Goal: Task Accomplishment & Management: Use online tool/utility

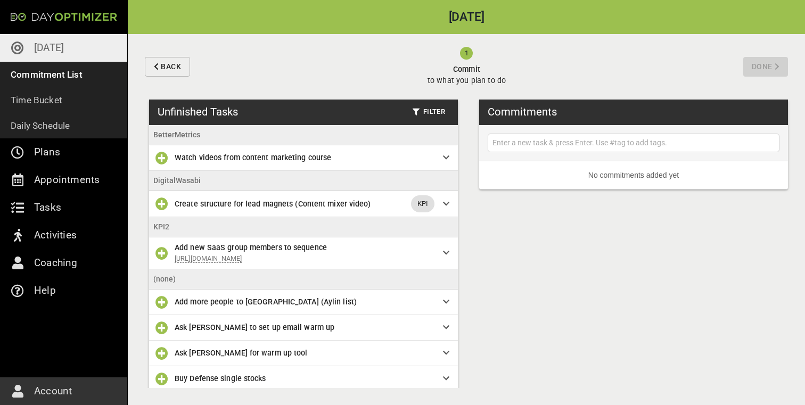
scroll to position [395, 0]
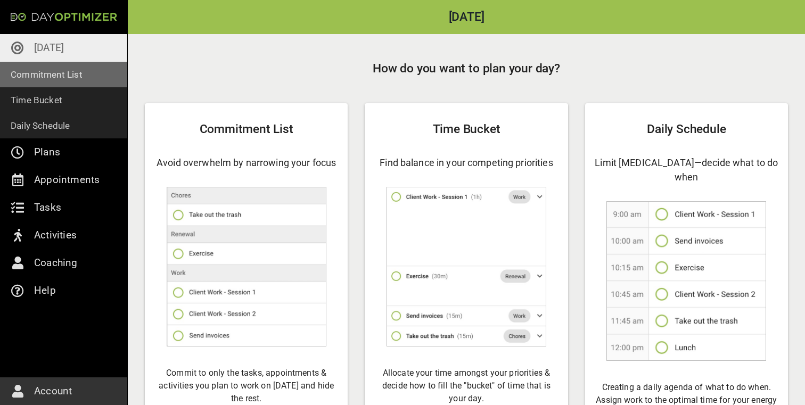
click at [62, 75] on p "Commitment List" at bounding box center [47, 74] width 72 height 15
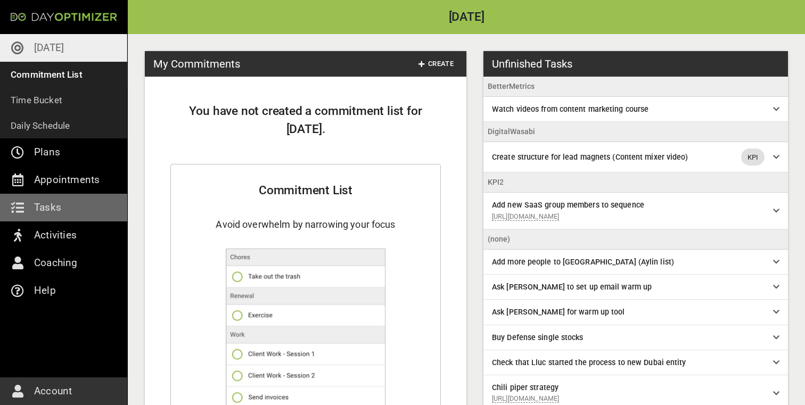
click at [62, 214] on link "Tasks" at bounding box center [63, 208] width 127 height 28
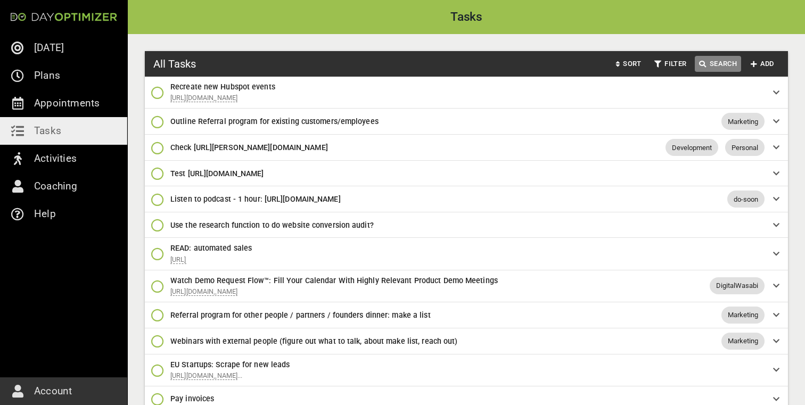
click at [705, 63] on icon "button" at bounding box center [702, 64] width 7 height 7
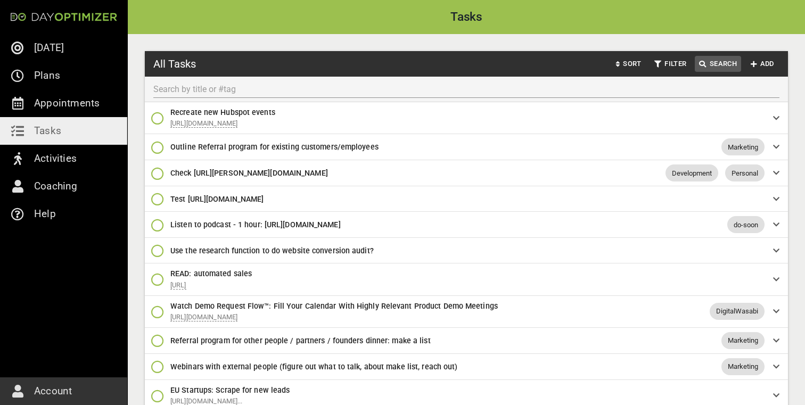
click at [609, 85] on input "text" at bounding box center [466, 89] width 626 height 17
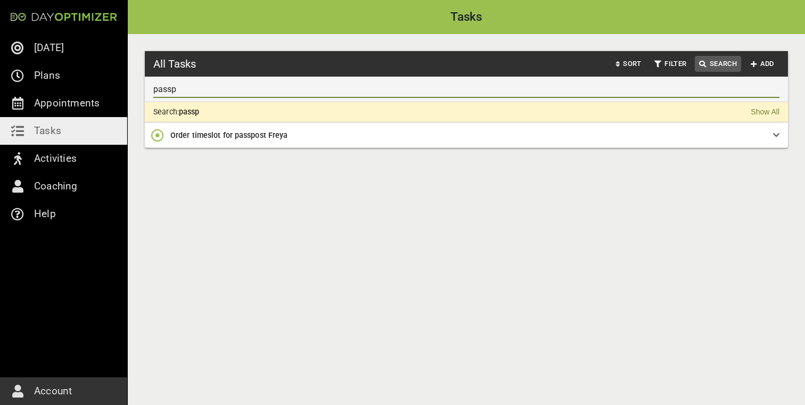
type input "passp"
click at [755, 63] on icon "button" at bounding box center [753, 64] width 6 height 7
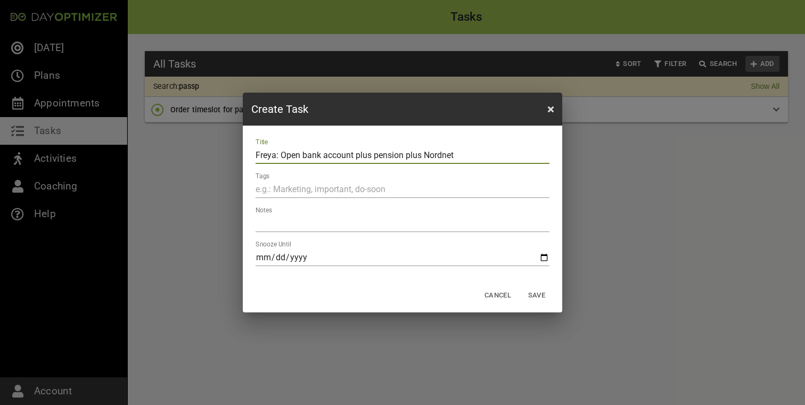
type input "Freya: Open bank account plus pension plus Nordnet"
click at [535, 296] on span "Save" at bounding box center [537, 296] width 26 height 12
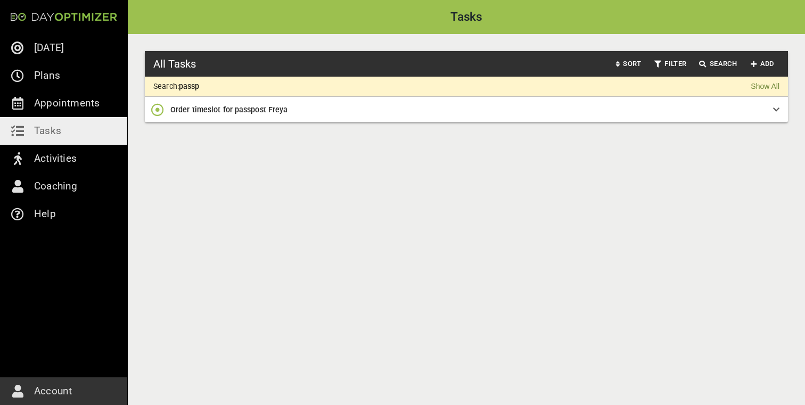
click at [748, 89] on div "Search: passp Show All" at bounding box center [466, 87] width 643 height 20
click at [759, 89] on link "Show All" at bounding box center [764, 86] width 29 height 11
click at [765, 88] on link "Show All" at bounding box center [764, 86] width 29 height 11
click at [718, 60] on span "Search" at bounding box center [718, 64] width 38 height 12
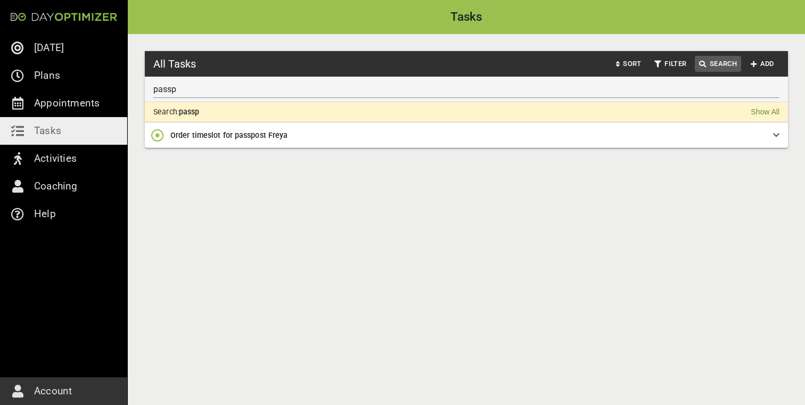
click at [371, 89] on input "passp" at bounding box center [466, 89] width 626 height 17
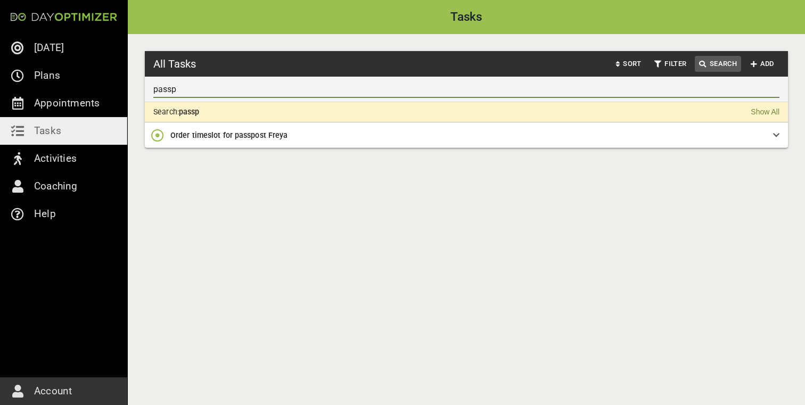
click at [371, 89] on input "passp" at bounding box center [466, 89] width 626 height 17
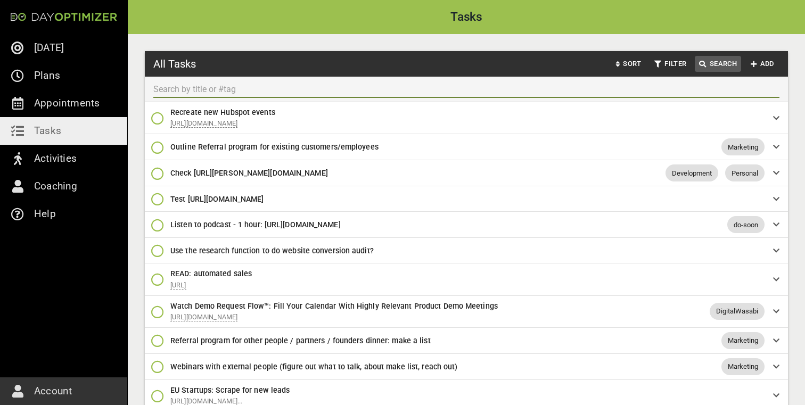
click at [552, 90] on input "text" at bounding box center [466, 89] width 626 height 17
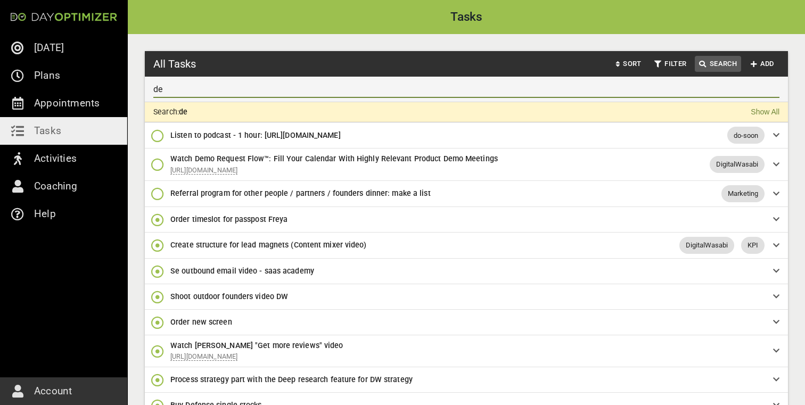
click at [533, 97] on div "de" at bounding box center [466, 90] width 643 height 26
click at [527, 89] on input "de" at bounding box center [466, 89] width 626 height 17
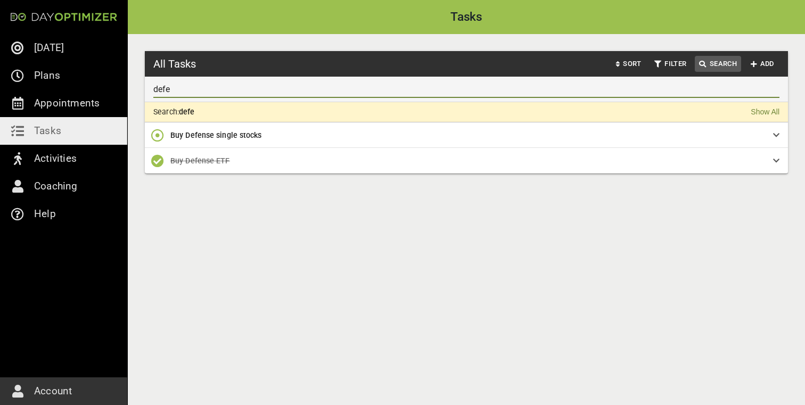
type input "defe"
click at [292, 137] on span "Buy Defense single stocks" at bounding box center [462, 135] width 585 height 12
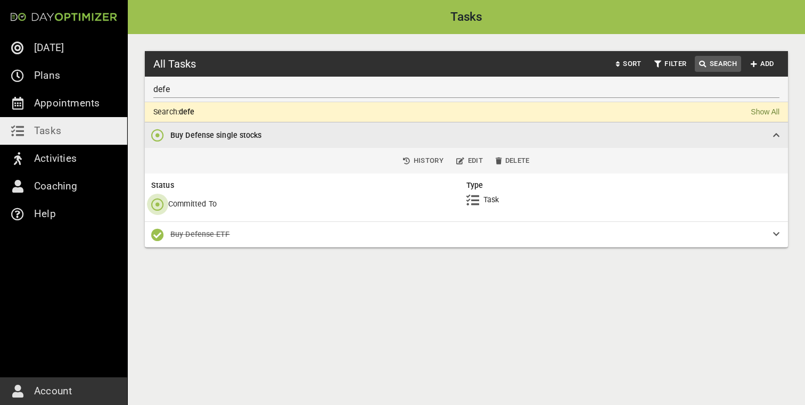
click at [156, 206] on icon "button" at bounding box center [157, 204] width 13 height 13
click at [94, 144] on link "Tasks" at bounding box center [63, 131] width 127 height 28
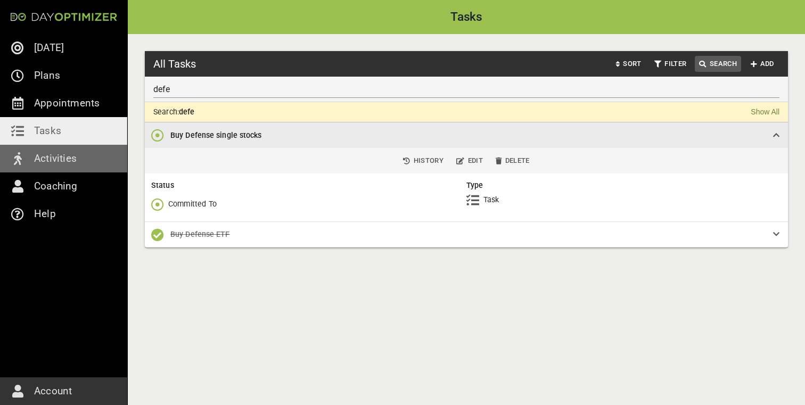
click at [88, 156] on link "Activities" at bounding box center [63, 159] width 127 height 28
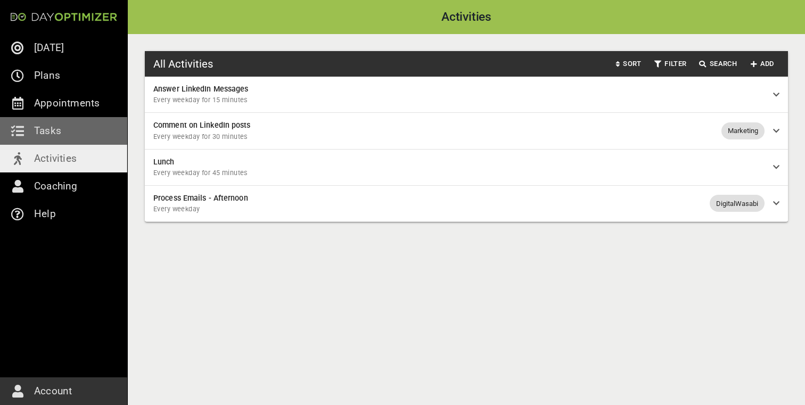
click at [88, 141] on link "Tasks" at bounding box center [63, 131] width 127 height 28
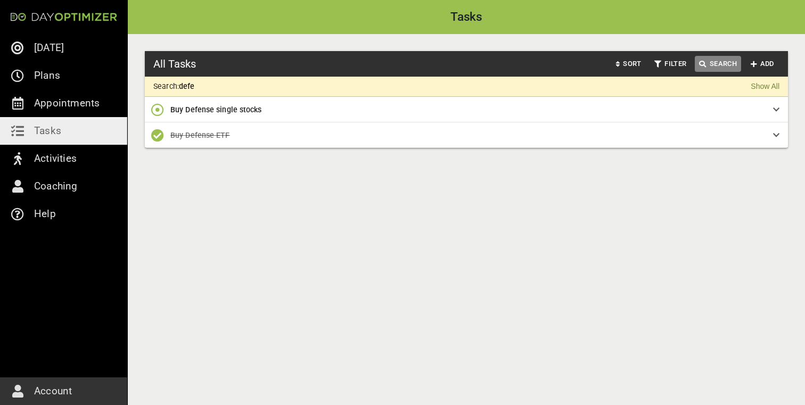
click at [717, 62] on span "Search" at bounding box center [718, 64] width 38 height 12
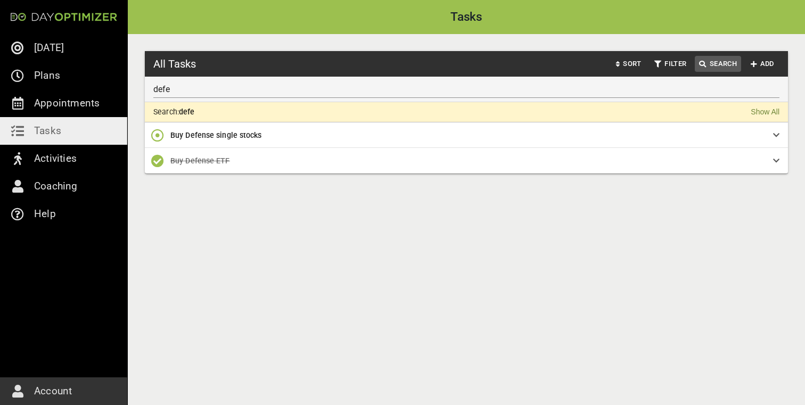
click at [246, 93] on input "defe" at bounding box center [466, 89] width 626 height 17
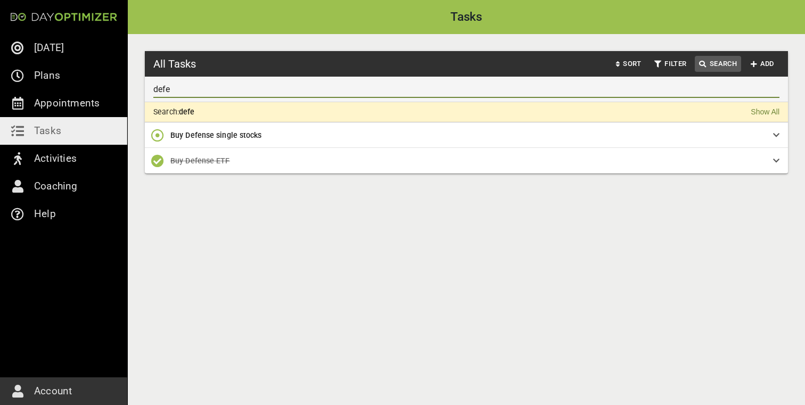
click at [246, 93] on input "defe" at bounding box center [466, 89] width 626 height 17
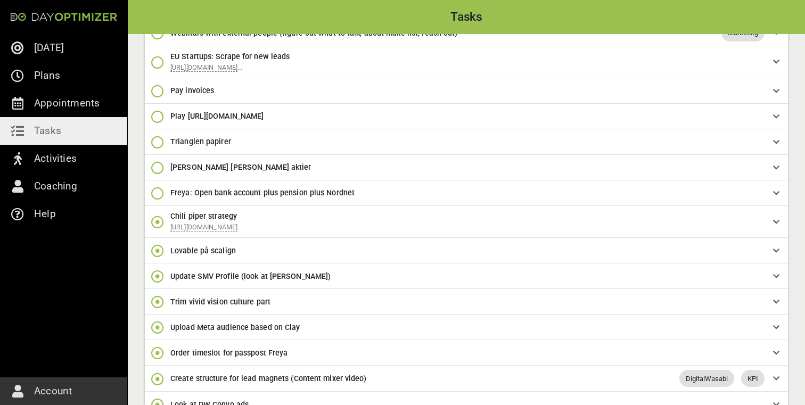
scroll to position [332, 0]
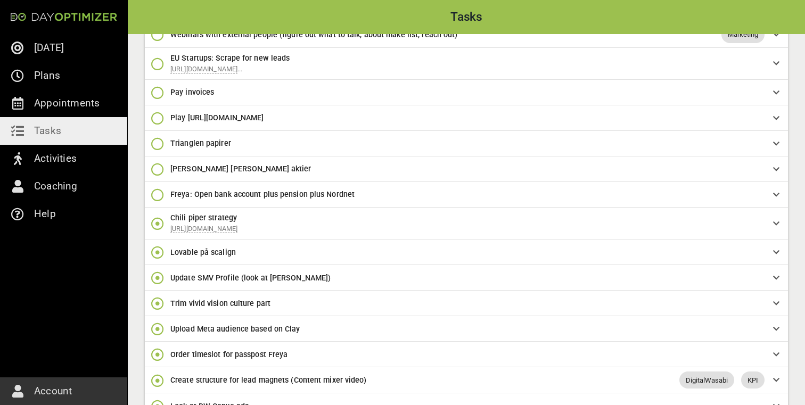
click at [260, 175] on span "[PERSON_NAME] [PERSON_NAME] aktier" at bounding box center [462, 169] width 585 height 12
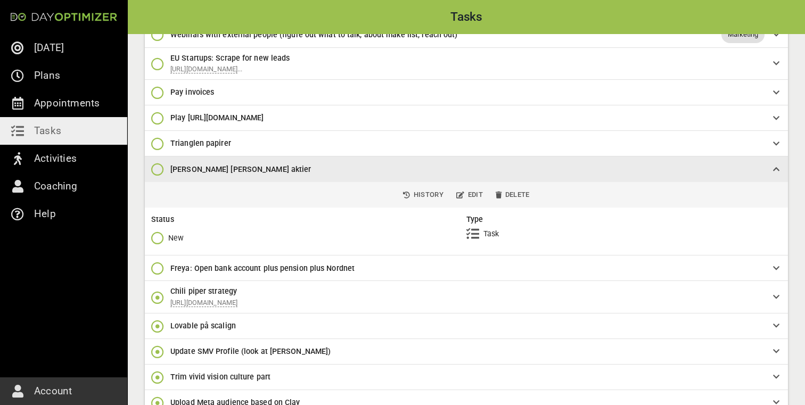
click at [167, 244] on span "button" at bounding box center [159, 238] width 17 height 13
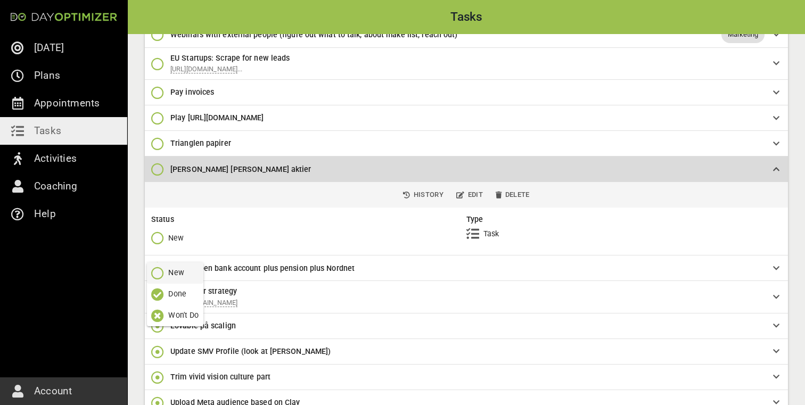
click at [172, 288] on span "Done" at bounding box center [175, 294] width 48 height 13
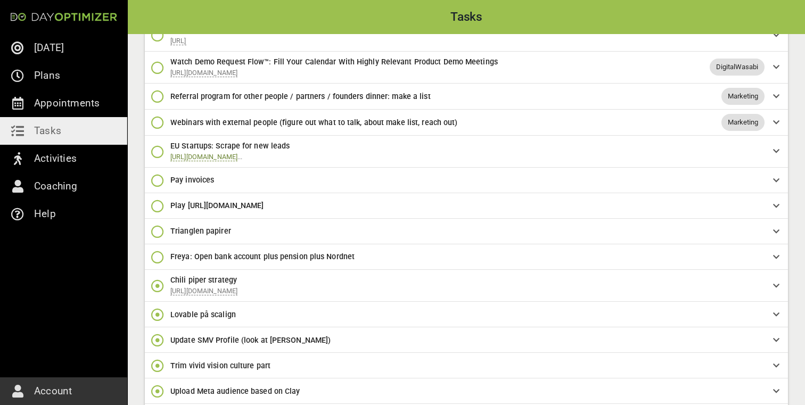
scroll to position [252, 0]
